Goal: Information Seeking & Learning: Learn about a topic

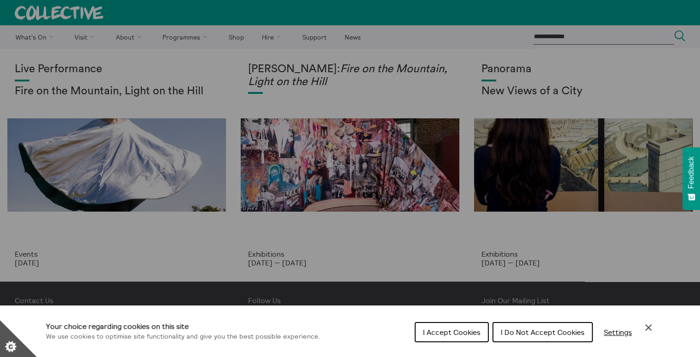
click at [447, 333] on span "I Accept Cookies" at bounding box center [451, 332] width 57 height 9
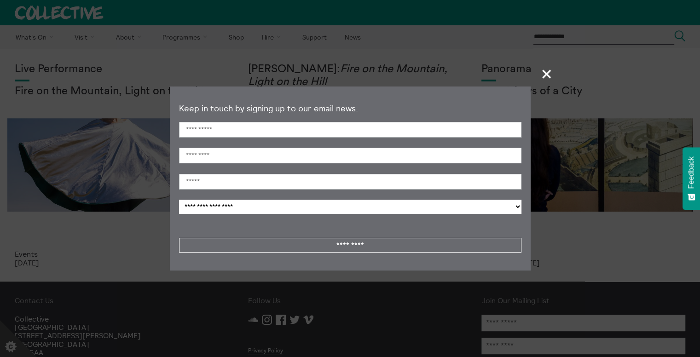
click at [550, 69] on span "+" at bounding box center [546, 73] width 27 height 27
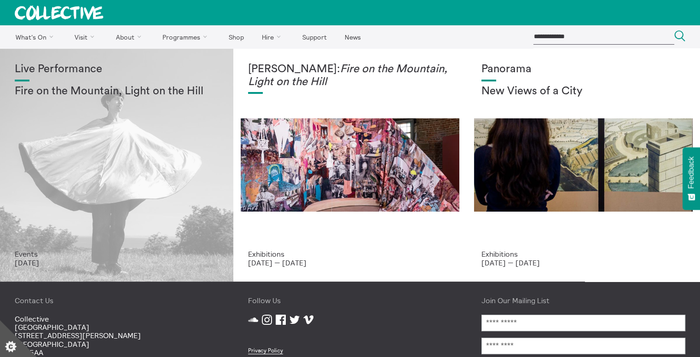
click at [121, 205] on div "Live Performance Fire on the Mountain, Light on the Hill" at bounding box center [117, 156] width 204 height 187
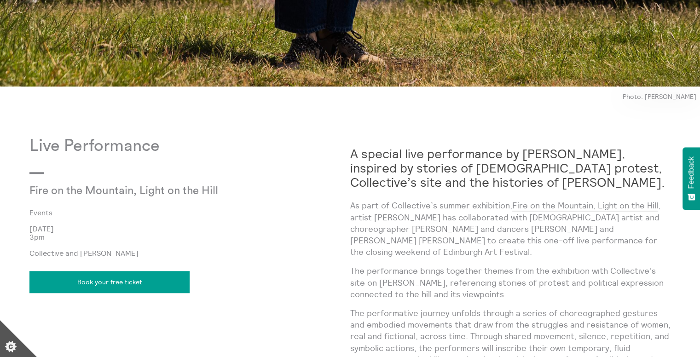
scroll to position [661, 0]
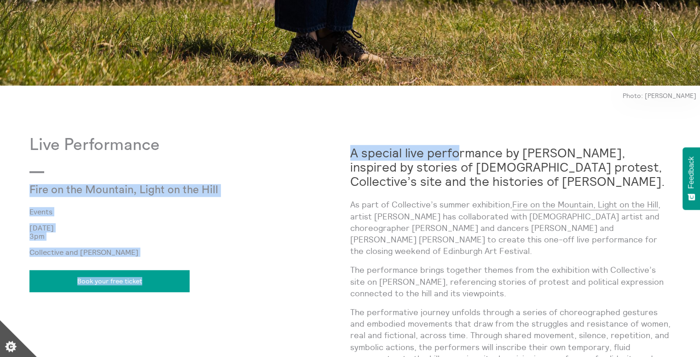
drag, startPoint x: 347, startPoint y: 149, endPoint x: 451, endPoint y: 154, distance: 104.5
click at [451, 154] on div "Live Performance Fire on the Mountain, Light on the Hill Events 22 Aug 2025 3pm…" at bounding box center [349, 361] width 641 height 451
click at [451, 154] on strong "A special live performance by Mercedes Azpilicueta, inspired by stories of fema…" at bounding box center [507, 167] width 315 height 44
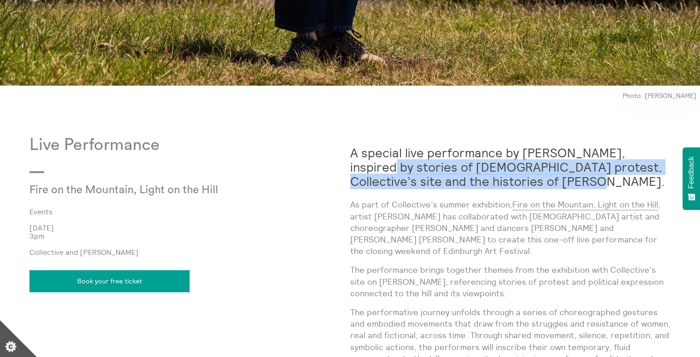
drag, startPoint x: 374, startPoint y: 170, endPoint x: 522, endPoint y: 184, distance: 148.8
click at [522, 184] on strong "A special live performance by Mercedes Azpilicueta, inspired by stories of fema…" at bounding box center [507, 167] width 315 height 44
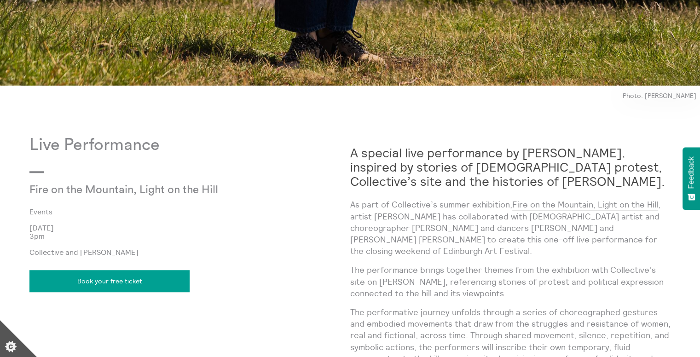
scroll to position [710, 0]
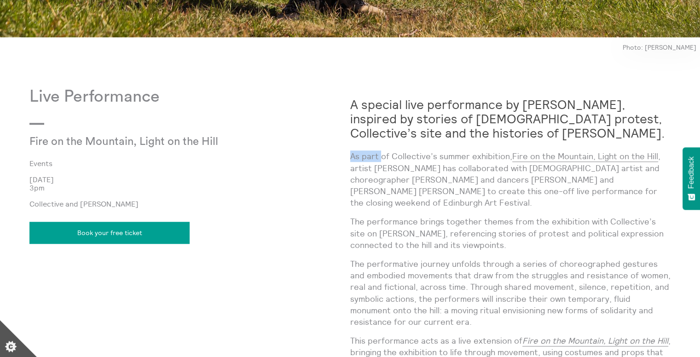
drag, startPoint x: 350, startPoint y: 156, endPoint x: 379, endPoint y: 160, distance: 29.7
click at [379, 160] on p "As part of Collective’s summer exhibition, Fire on the Mountain, Light on the H…" at bounding box center [510, 179] width 321 height 58
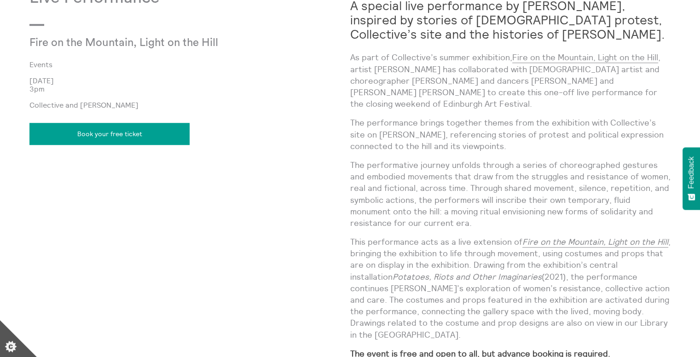
scroll to position [809, 0]
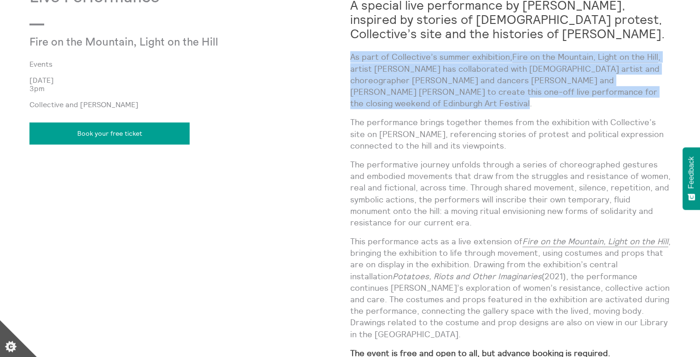
drag, startPoint x: 351, startPoint y: 57, endPoint x: 445, endPoint y: 100, distance: 103.4
click at [445, 100] on p "As part of Collective’s summer exhibition, Fire on the Mountain, Light on the H…" at bounding box center [510, 80] width 321 height 58
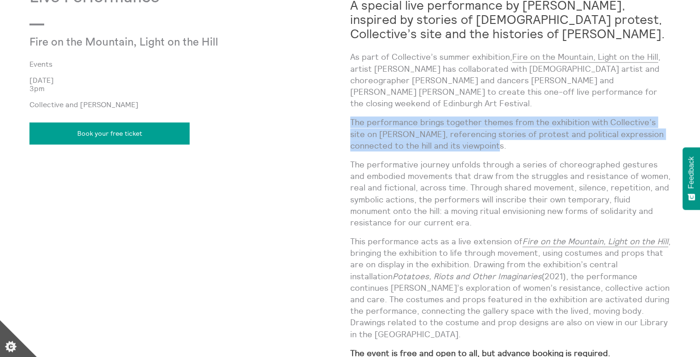
drag, startPoint x: 351, startPoint y: 121, endPoint x: 456, endPoint y: 141, distance: 107.3
click at [456, 141] on p "The performance brings together themes from the exhibition with Collective’s si…" at bounding box center [510, 133] width 321 height 35
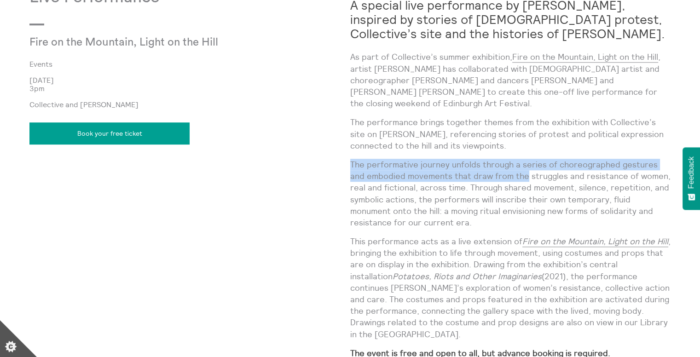
drag, startPoint x: 351, startPoint y: 163, endPoint x: 508, endPoint y: 171, distance: 157.5
click at [508, 171] on p "The performative journey unfolds through a series of choreographed gestures and…" at bounding box center [510, 193] width 321 height 69
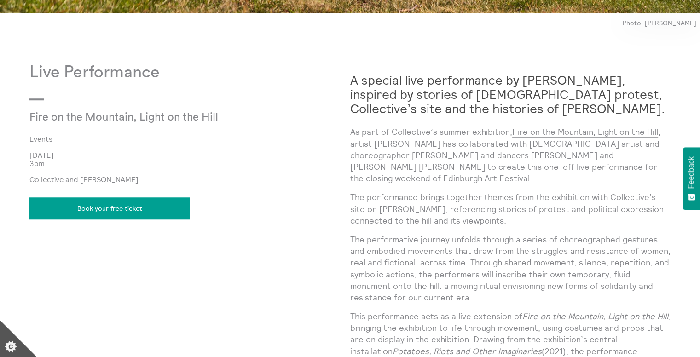
scroll to position [733, 0]
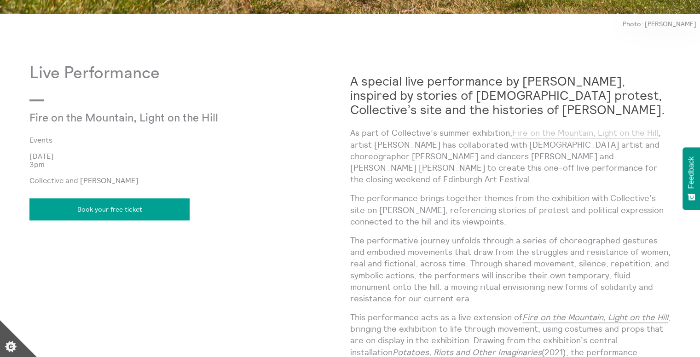
click at [564, 130] on link "Fire on the Mountain, Light on the Hill" at bounding box center [585, 132] width 146 height 11
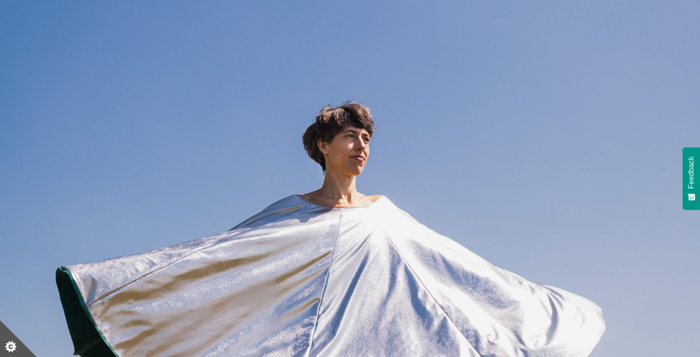
scroll to position [0, 0]
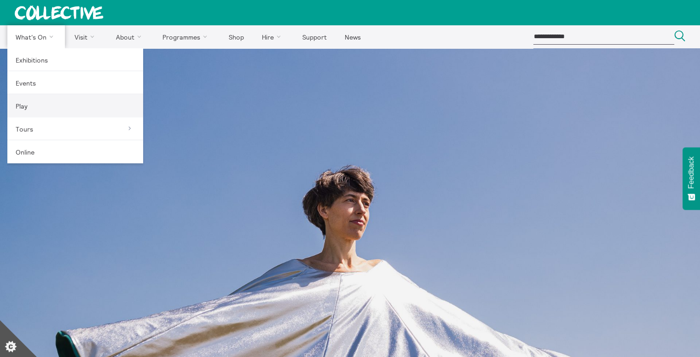
click at [28, 103] on link "Play" at bounding box center [75, 105] width 136 height 23
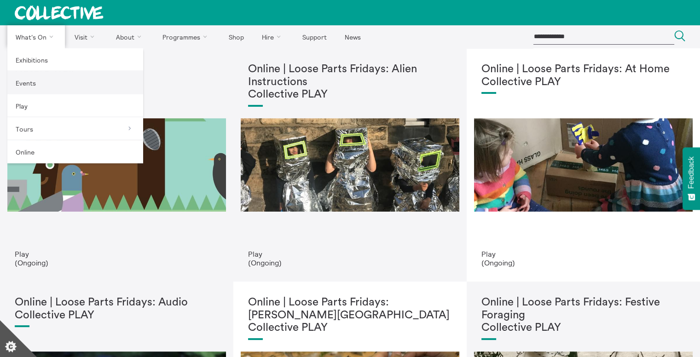
click at [48, 84] on link "Events" at bounding box center [75, 82] width 136 height 23
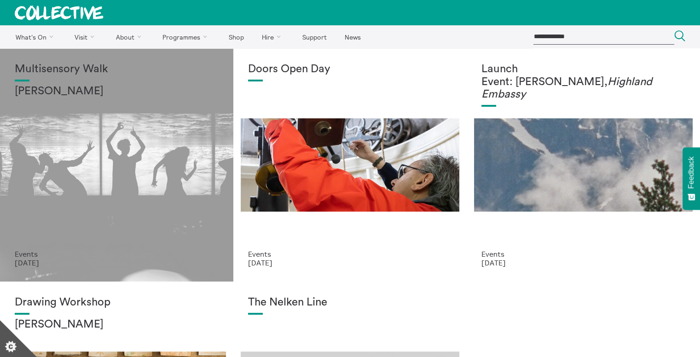
click at [92, 127] on div "Multisensory Walk [PERSON_NAME]" at bounding box center [117, 156] width 204 height 187
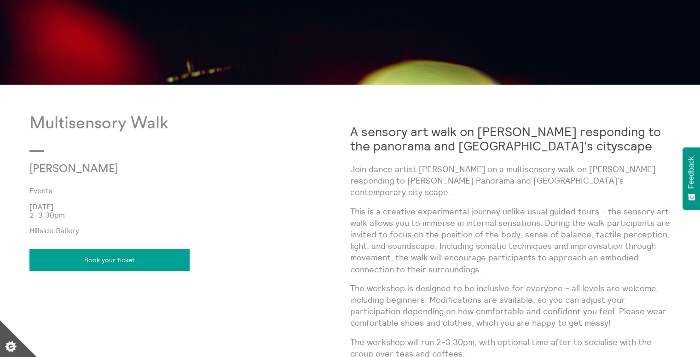
scroll to position [431, 0]
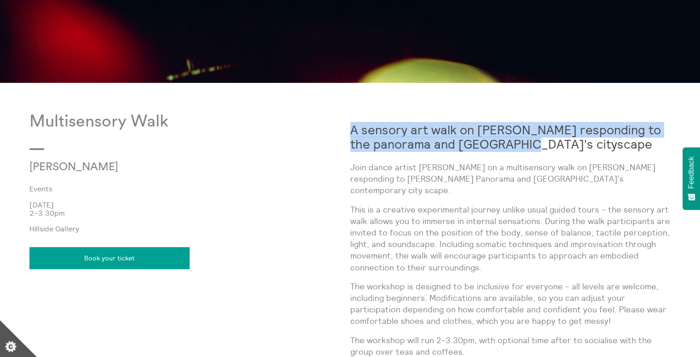
drag, startPoint x: 353, startPoint y: 129, endPoint x: 509, endPoint y: 147, distance: 156.9
click at [509, 147] on strong "A sensory art walk on [PERSON_NAME] responding to the panorama and [GEOGRAPHIC_…" at bounding box center [505, 137] width 310 height 30
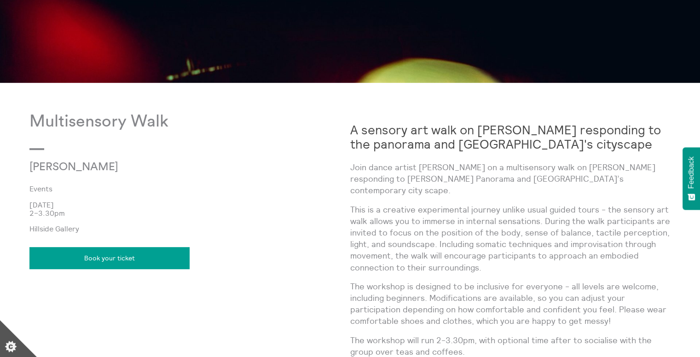
click at [509, 147] on strong "A sensory art walk on [PERSON_NAME] responding to the panorama and [GEOGRAPHIC_…" at bounding box center [505, 137] width 310 height 30
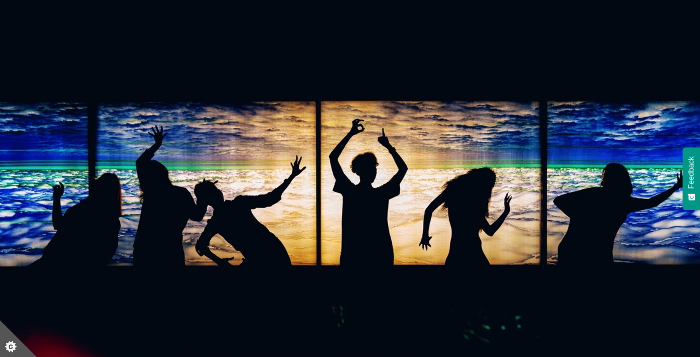
scroll to position [0, 0]
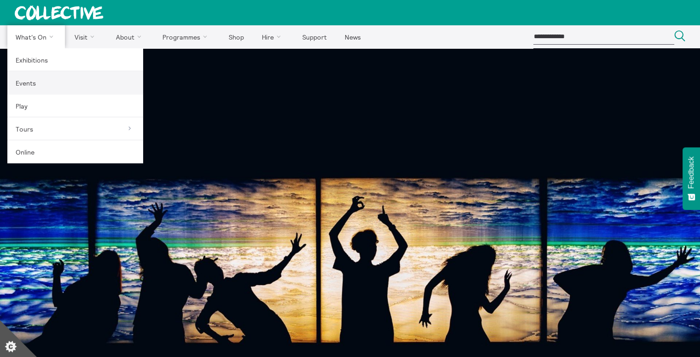
click at [27, 87] on link "Events" at bounding box center [75, 82] width 136 height 23
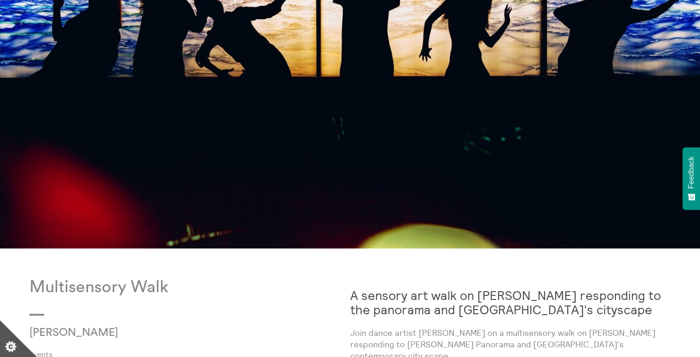
scroll to position [370, 0]
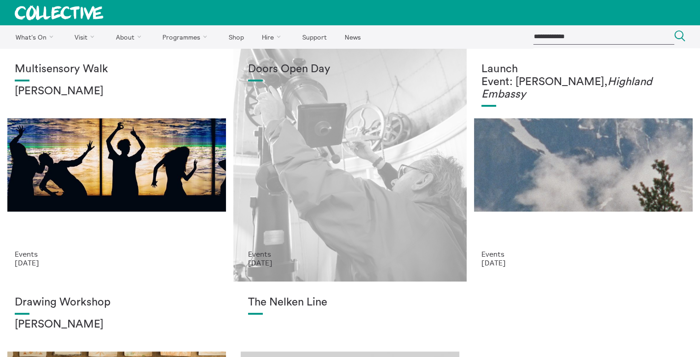
click at [370, 181] on div "Doors Open Day" at bounding box center [350, 156] width 204 height 187
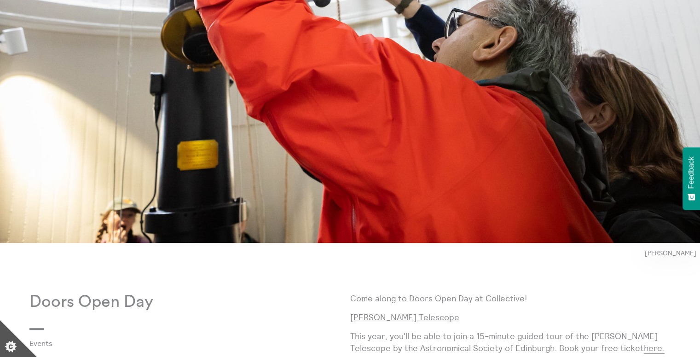
scroll to position [458, 0]
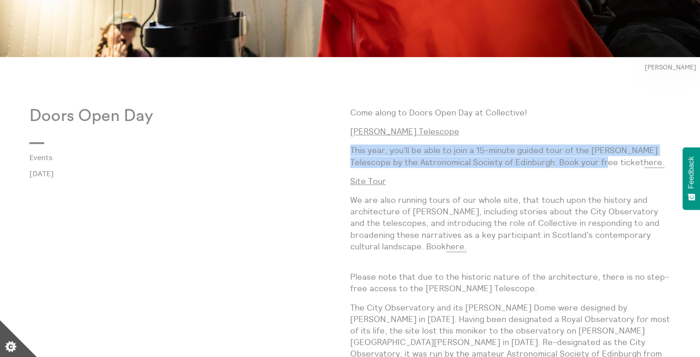
drag, startPoint x: 350, startPoint y: 150, endPoint x: 581, endPoint y: 157, distance: 231.5
click at [581, 157] on p "This year, you'll be able to join a 15-minute guided tour of the [PERSON_NAME] …" at bounding box center [510, 155] width 321 height 23
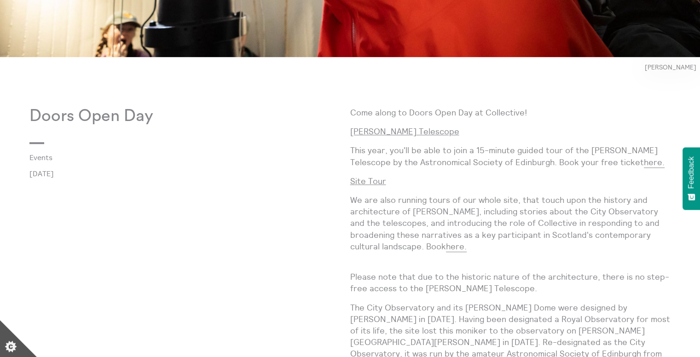
scroll to position [489, 0]
